Goal: Ask a question

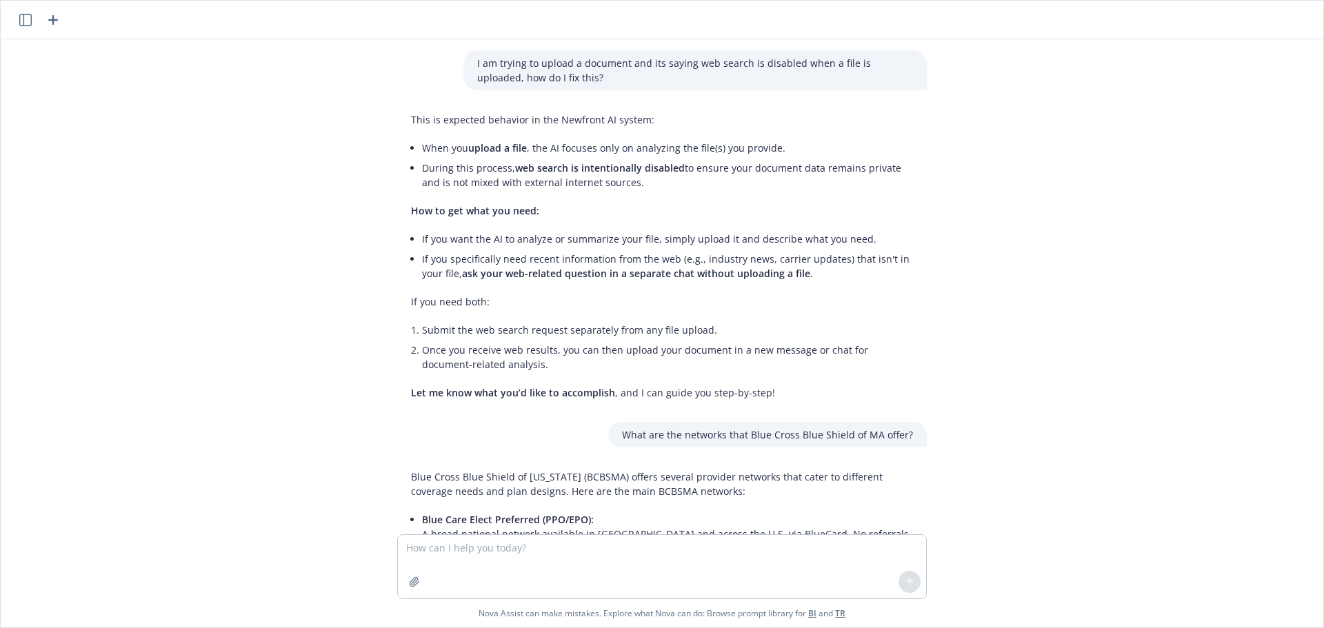
scroll to position [628, 0]
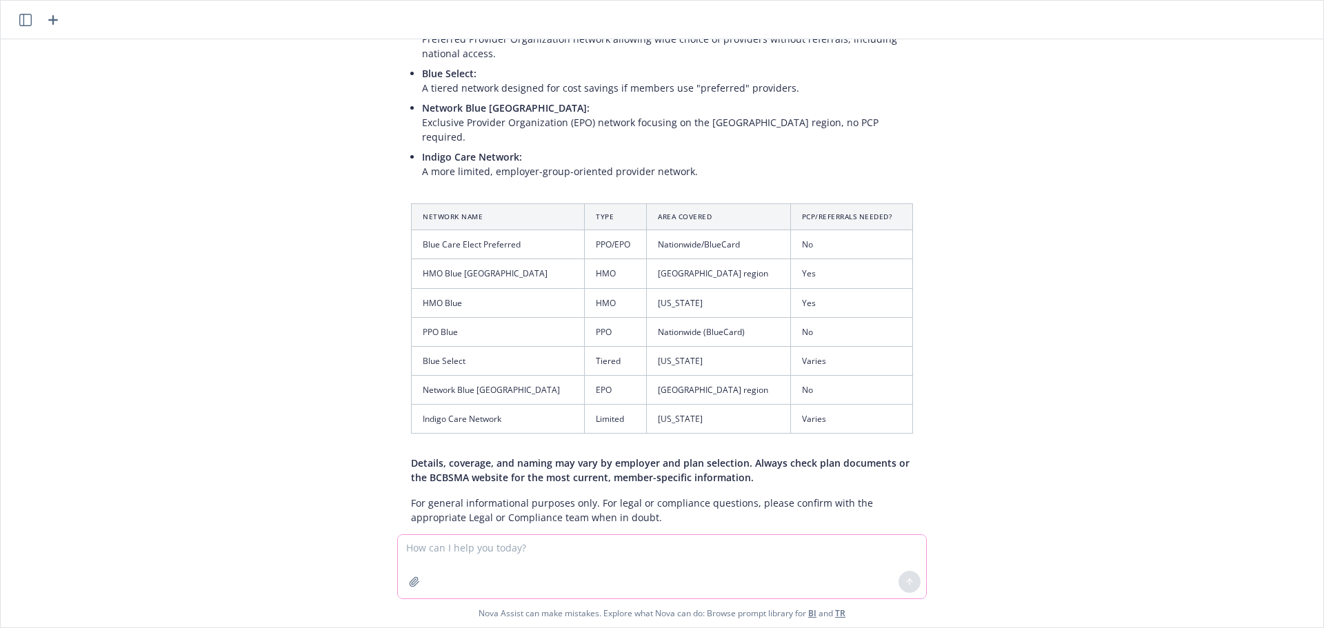
click at [499, 559] on textarea at bounding box center [662, 566] width 528 height 63
type textarea "Is Anthem and Standard's partnership agreement public knowledge?"
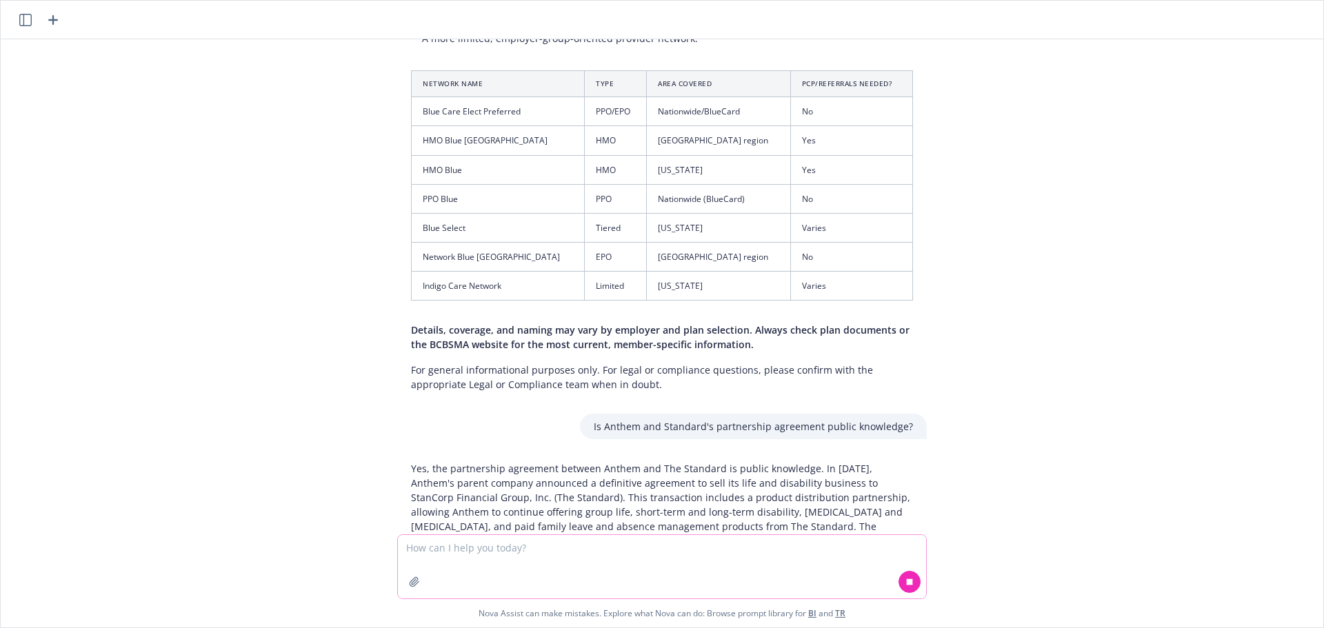
scroll to position [824, 0]
